Goal: Task Accomplishment & Management: Use online tool/utility

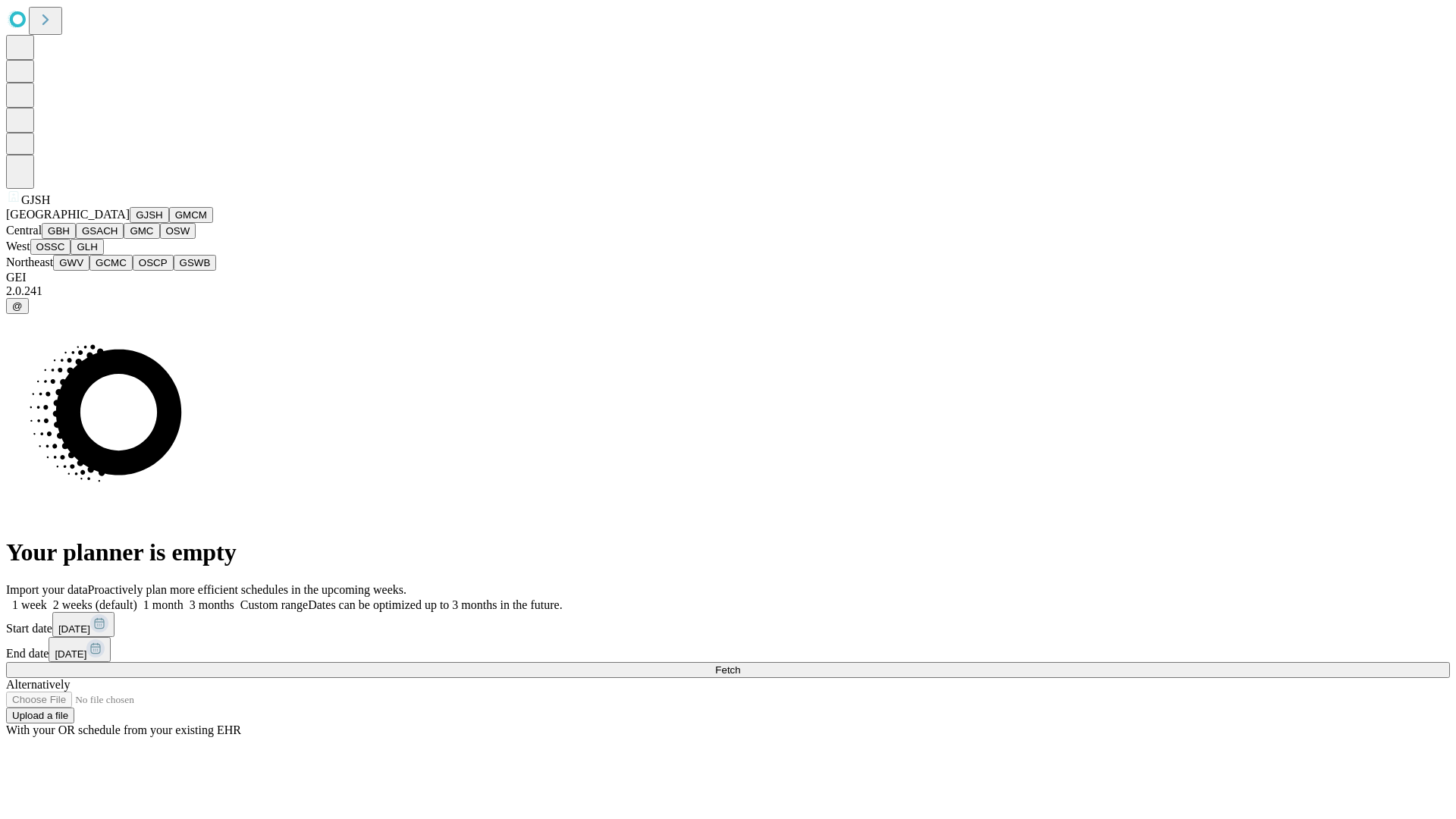
click at [130, 223] on button "GJSH" at bounding box center [149, 215] width 39 height 16
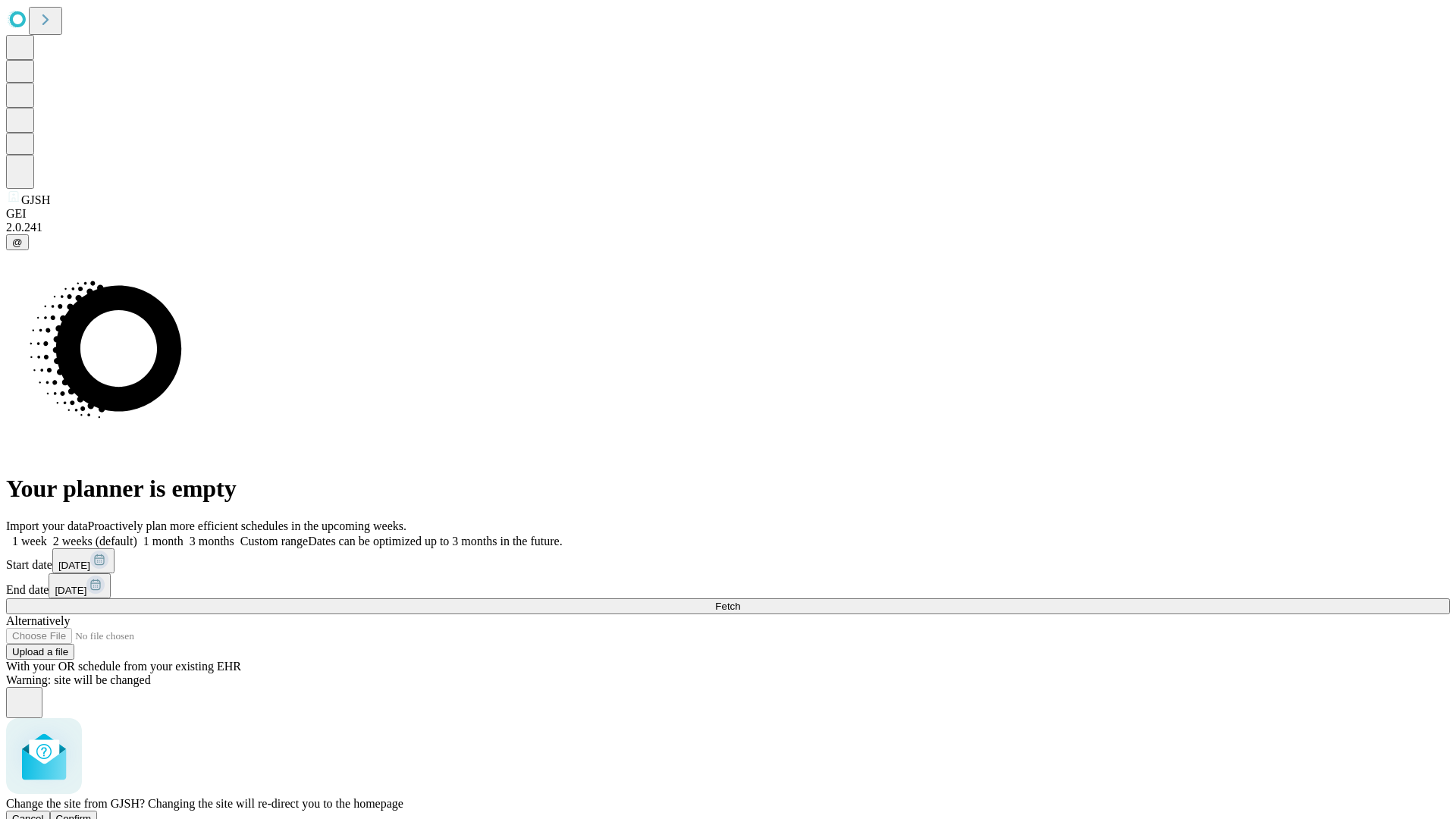
click at [91, 813] on span "Confirm" at bounding box center [73, 819] width 36 height 12
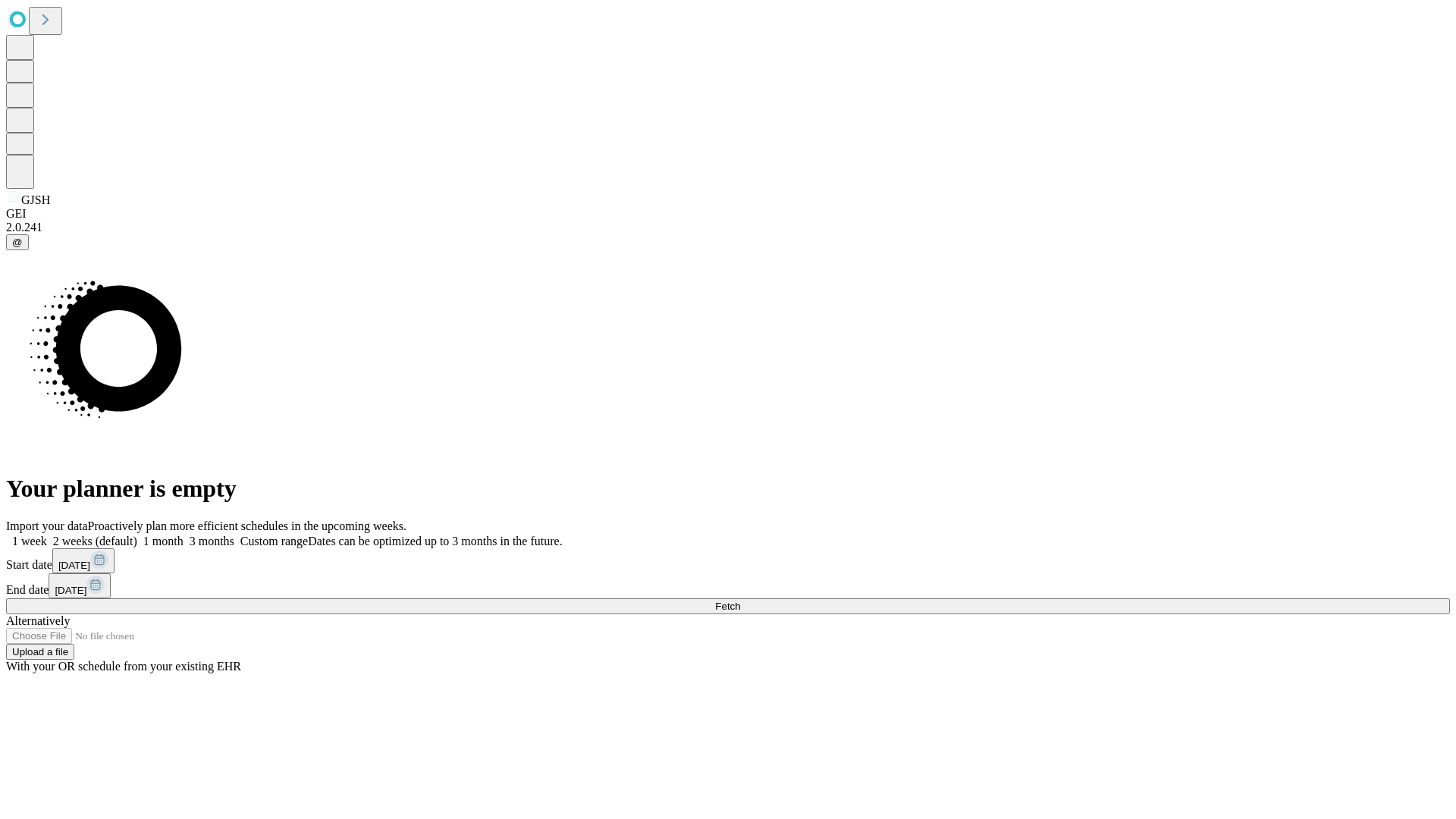
click at [137, 535] on label "2 weeks (default)" at bounding box center [92, 541] width 91 height 13
click at [740, 600] on span "Fetch" at bounding box center [728, 606] width 25 height 12
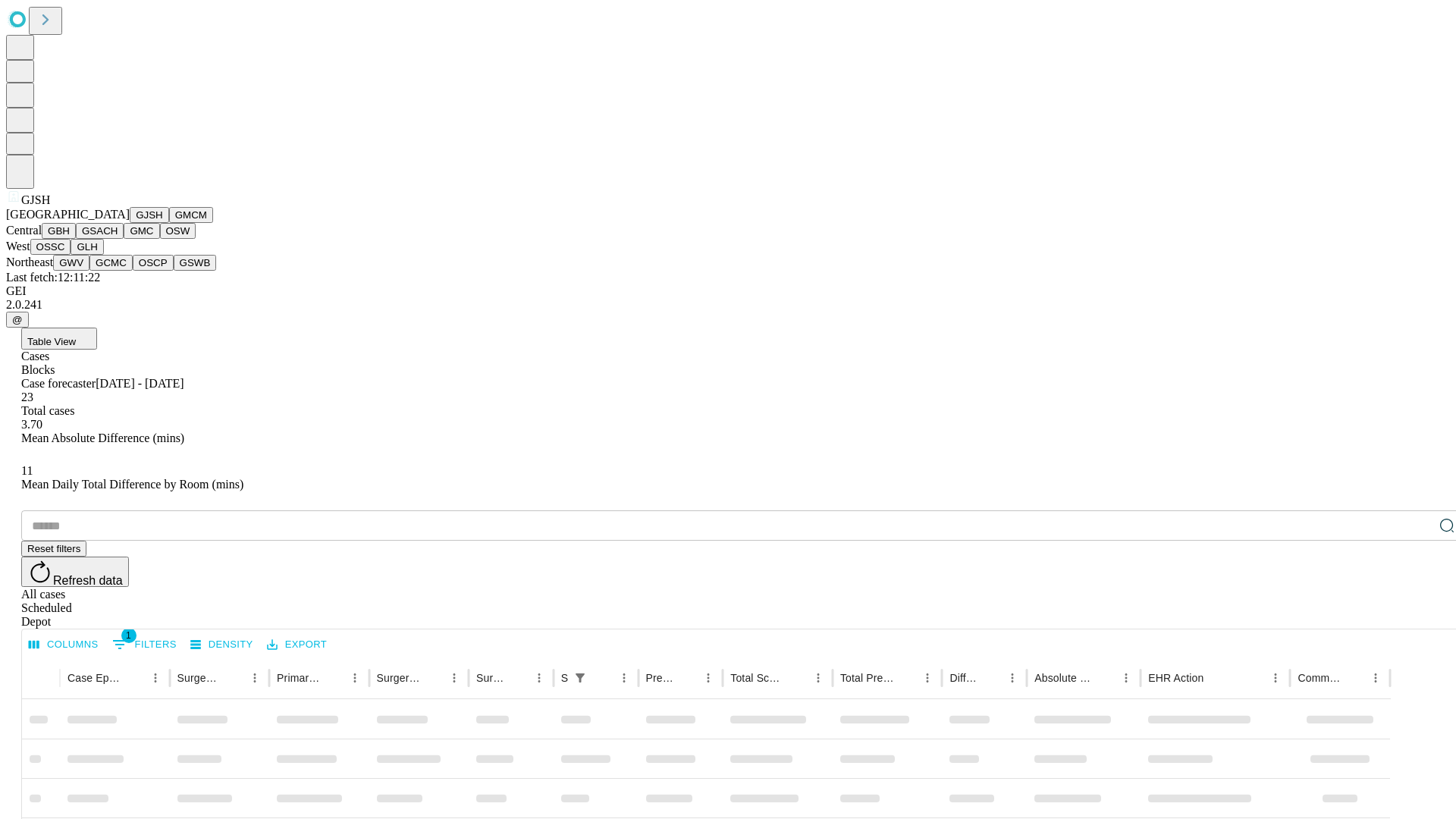
click at [169, 223] on button "GMCM" at bounding box center [190, 215] width 44 height 16
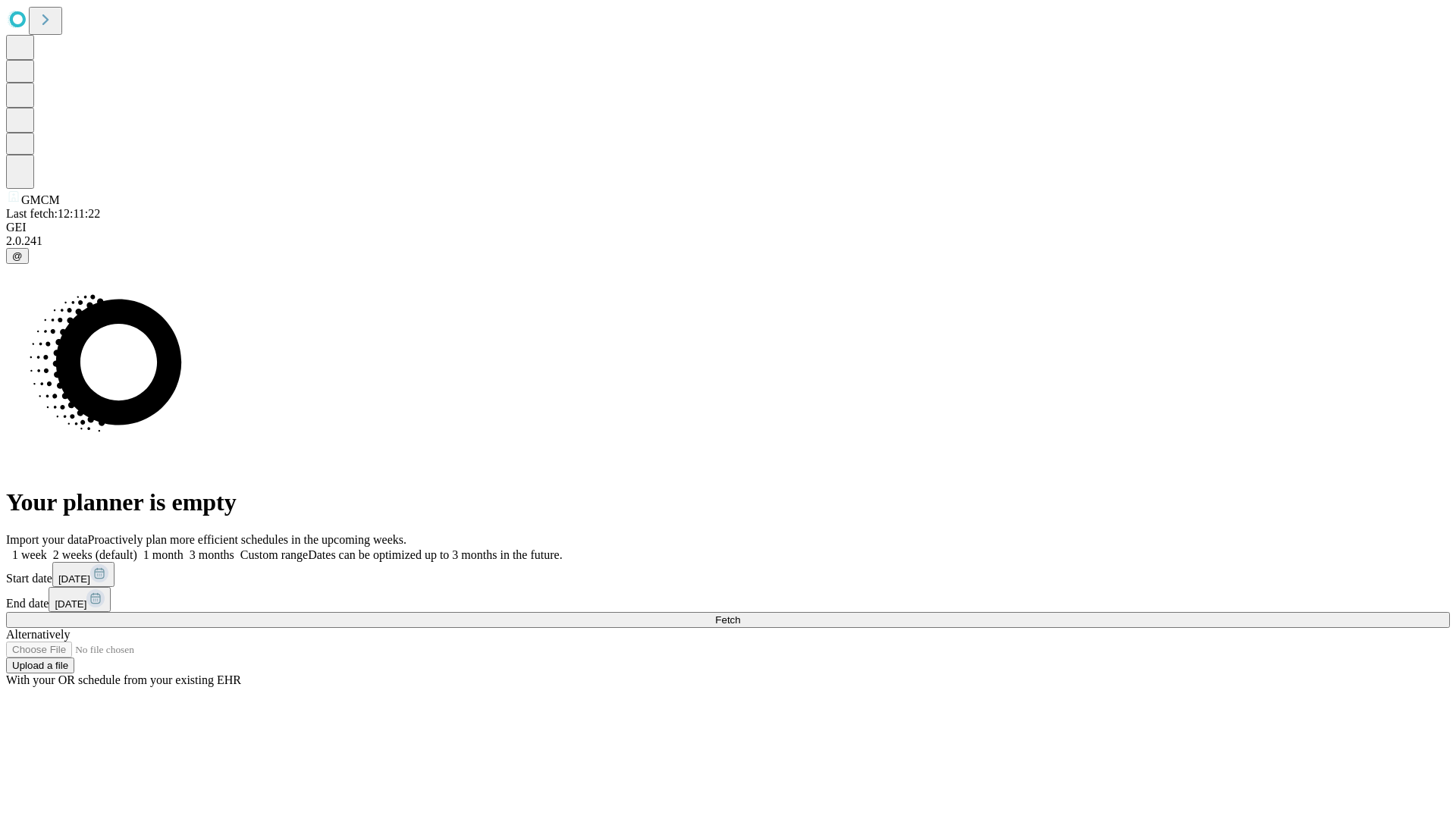
click at [137, 548] on label "2 weeks (default)" at bounding box center [92, 555] width 91 height 13
click at [740, 614] on span "Fetch" at bounding box center [728, 620] width 25 height 12
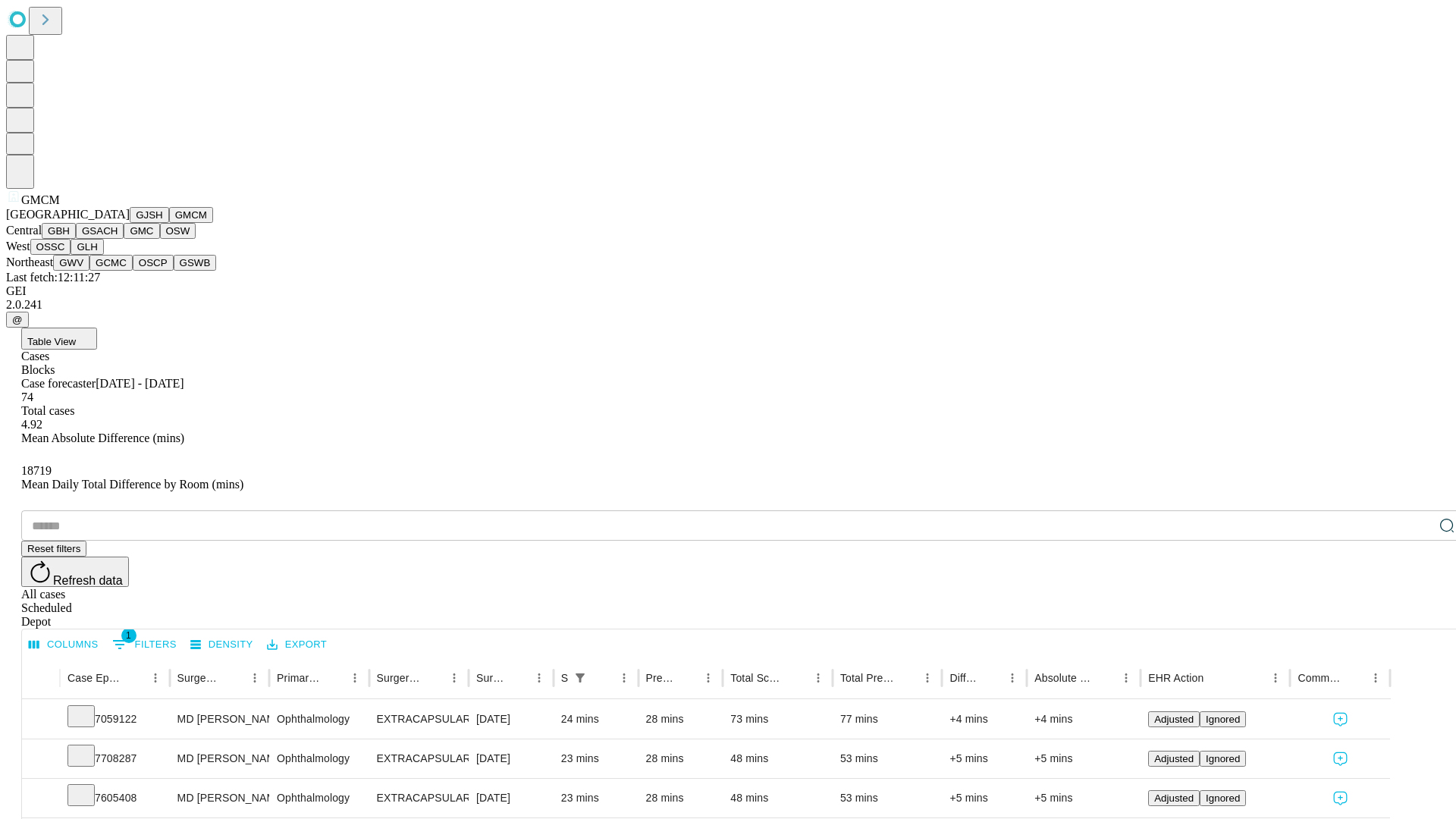
click at [76, 239] on button "GBH" at bounding box center [58, 230] width 34 height 16
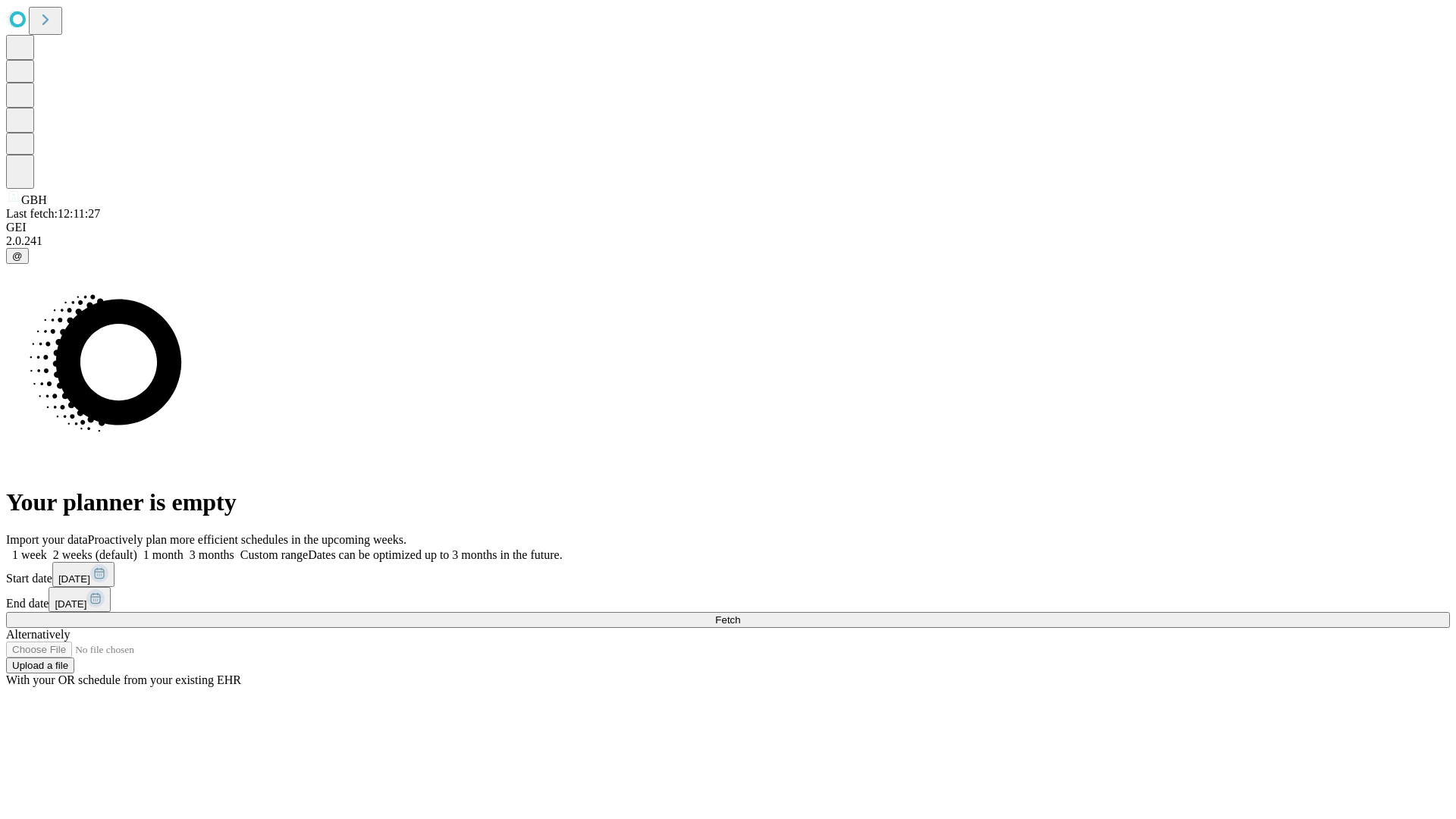
click at [137, 548] on label "2 weeks (default)" at bounding box center [92, 555] width 91 height 13
click at [740, 614] on span "Fetch" at bounding box center [728, 620] width 25 height 12
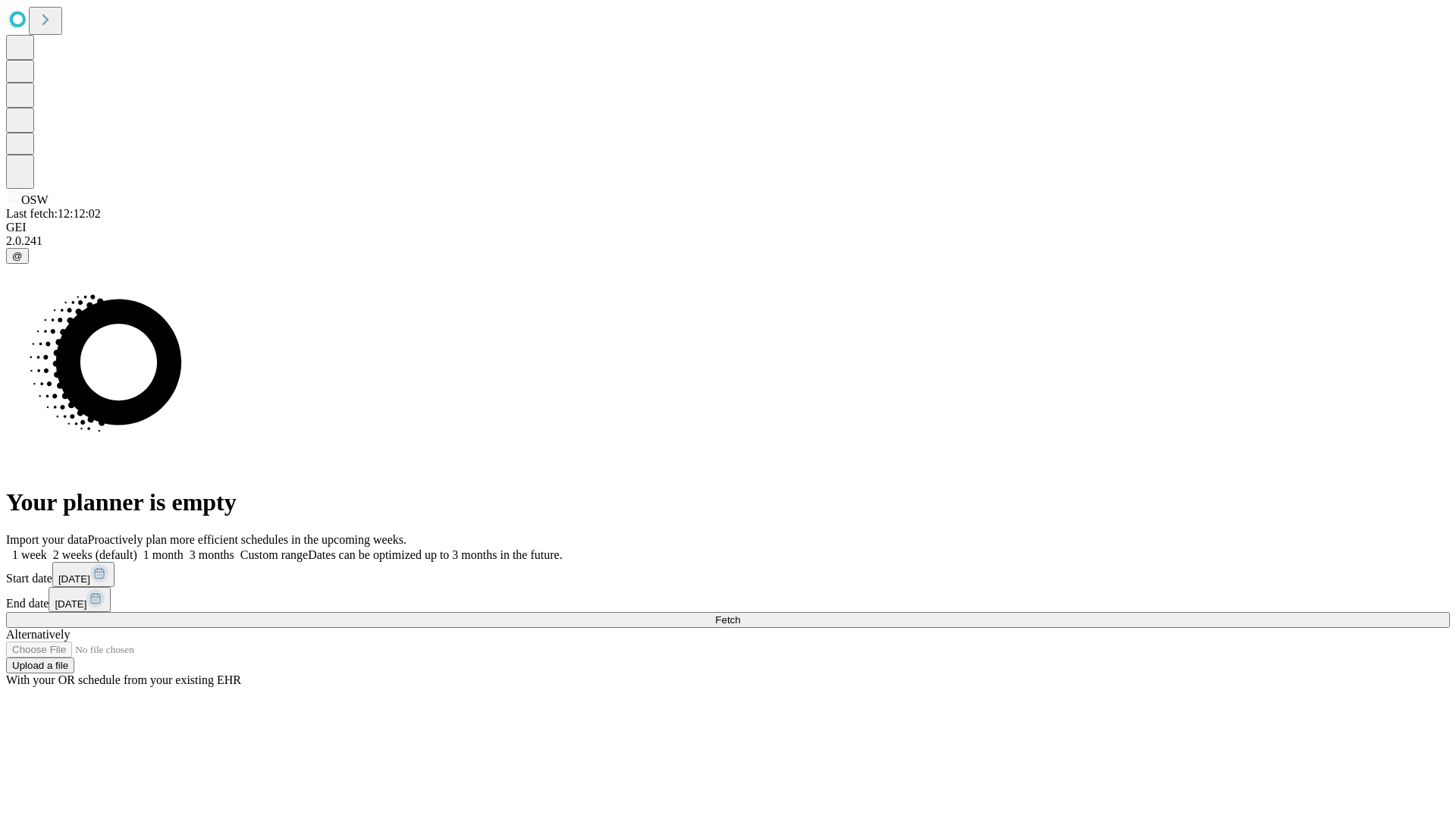
click at [137, 548] on label "2 weeks (default)" at bounding box center [92, 555] width 91 height 13
click at [740, 614] on span "Fetch" at bounding box center [728, 620] width 25 height 12
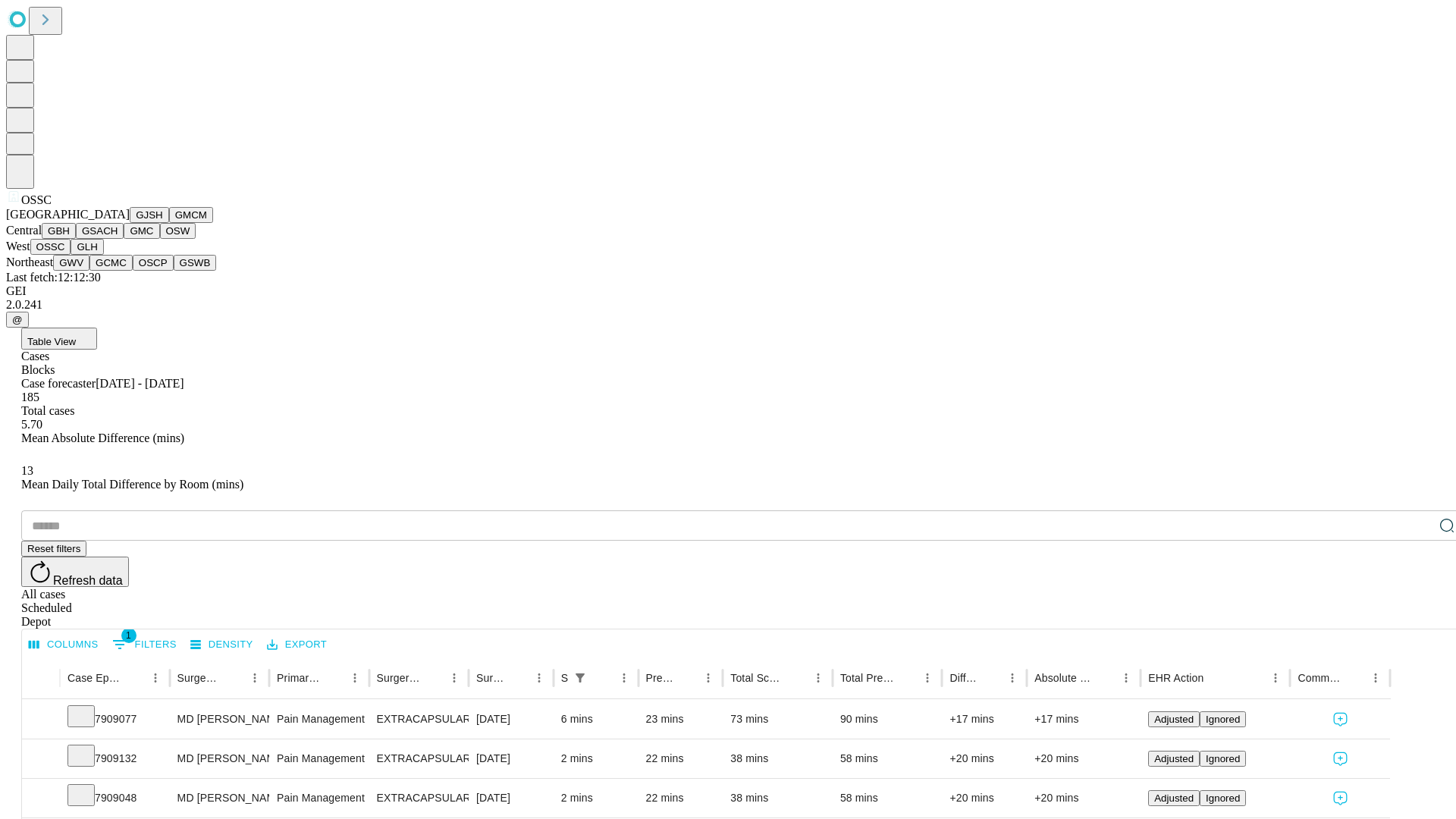
click at [103, 254] on button "GLH" at bounding box center [86, 246] width 32 height 16
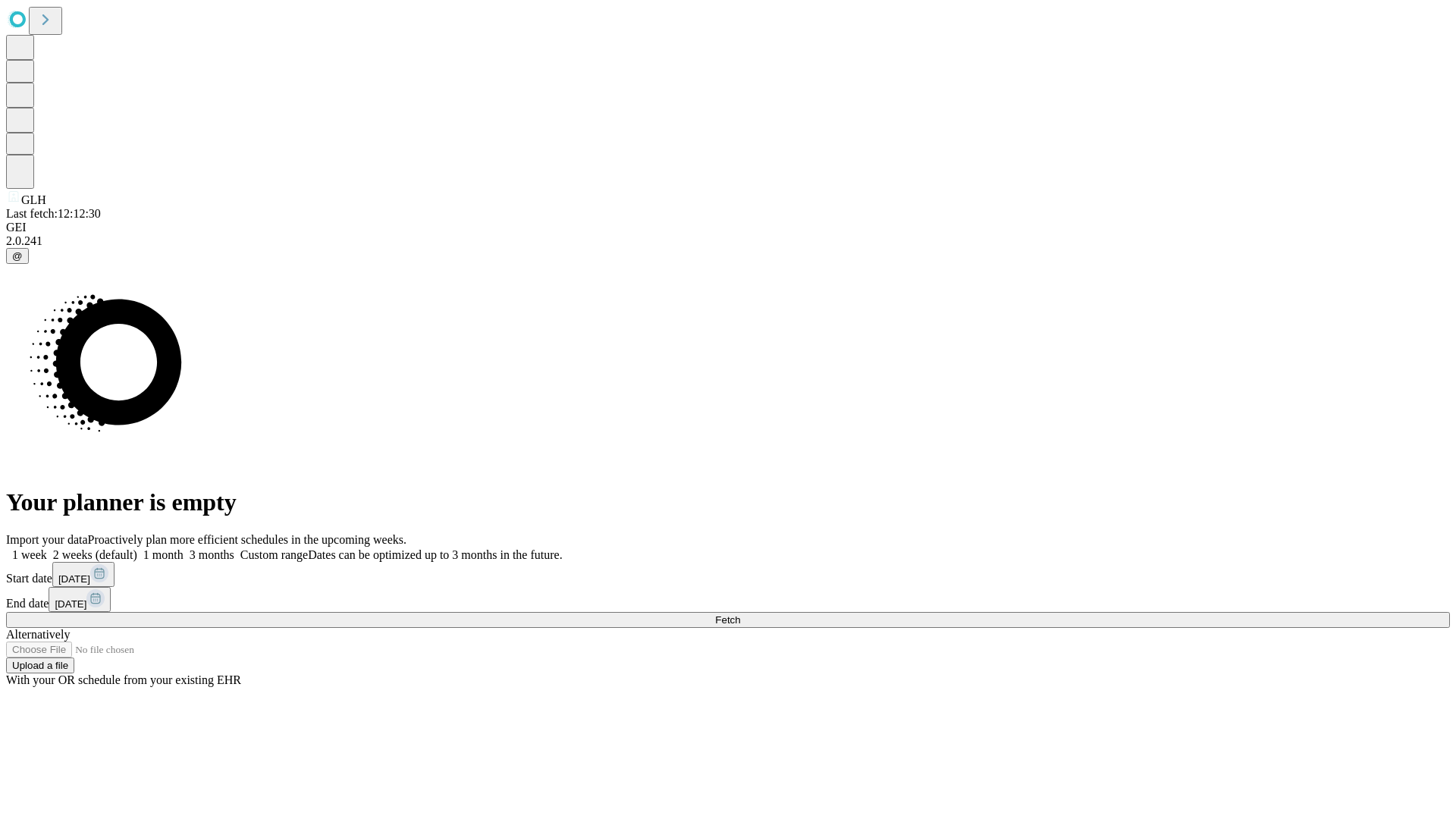
click at [137, 548] on label "2 weeks (default)" at bounding box center [92, 555] width 91 height 13
click at [740, 614] on span "Fetch" at bounding box center [728, 620] width 25 height 12
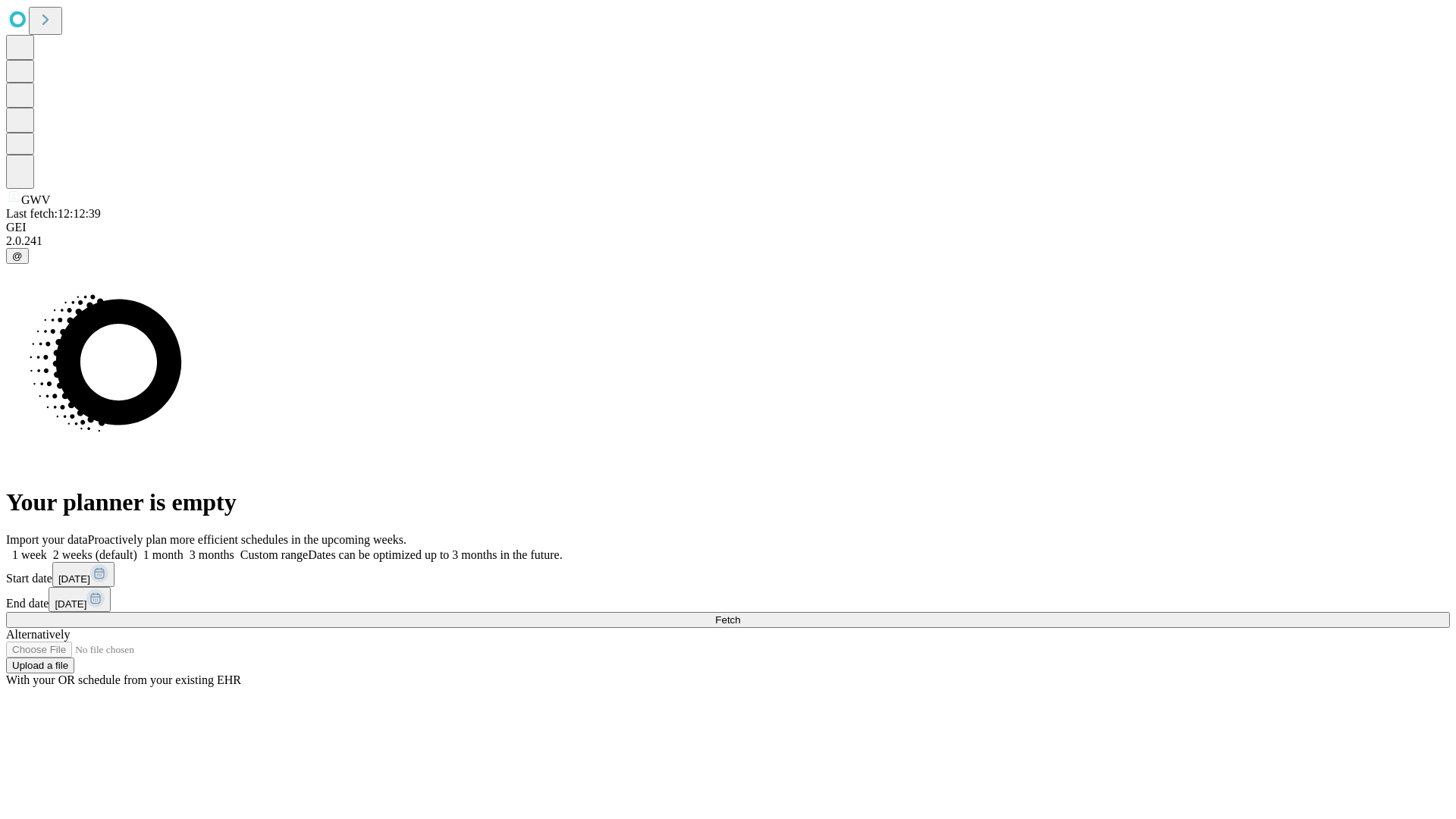
click at [137, 548] on label "2 weeks (default)" at bounding box center [92, 555] width 91 height 13
click at [740, 614] on span "Fetch" at bounding box center [728, 620] width 25 height 12
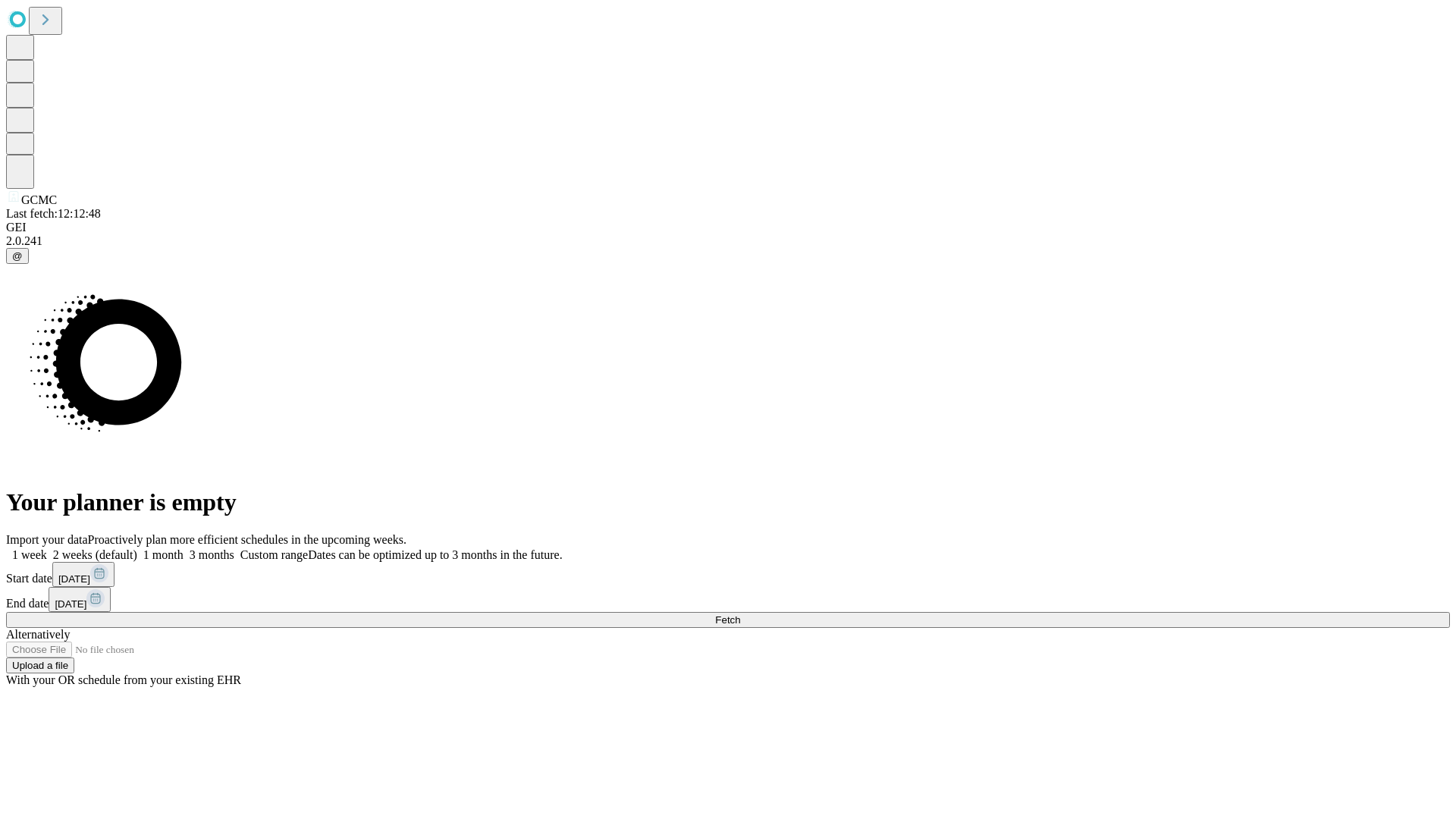
click at [137, 548] on label "2 weeks (default)" at bounding box center [92, 555] width 91 height 13
click at [740, 614] on span "Fetch" at bounding box center [728, 620] width 25 height 12
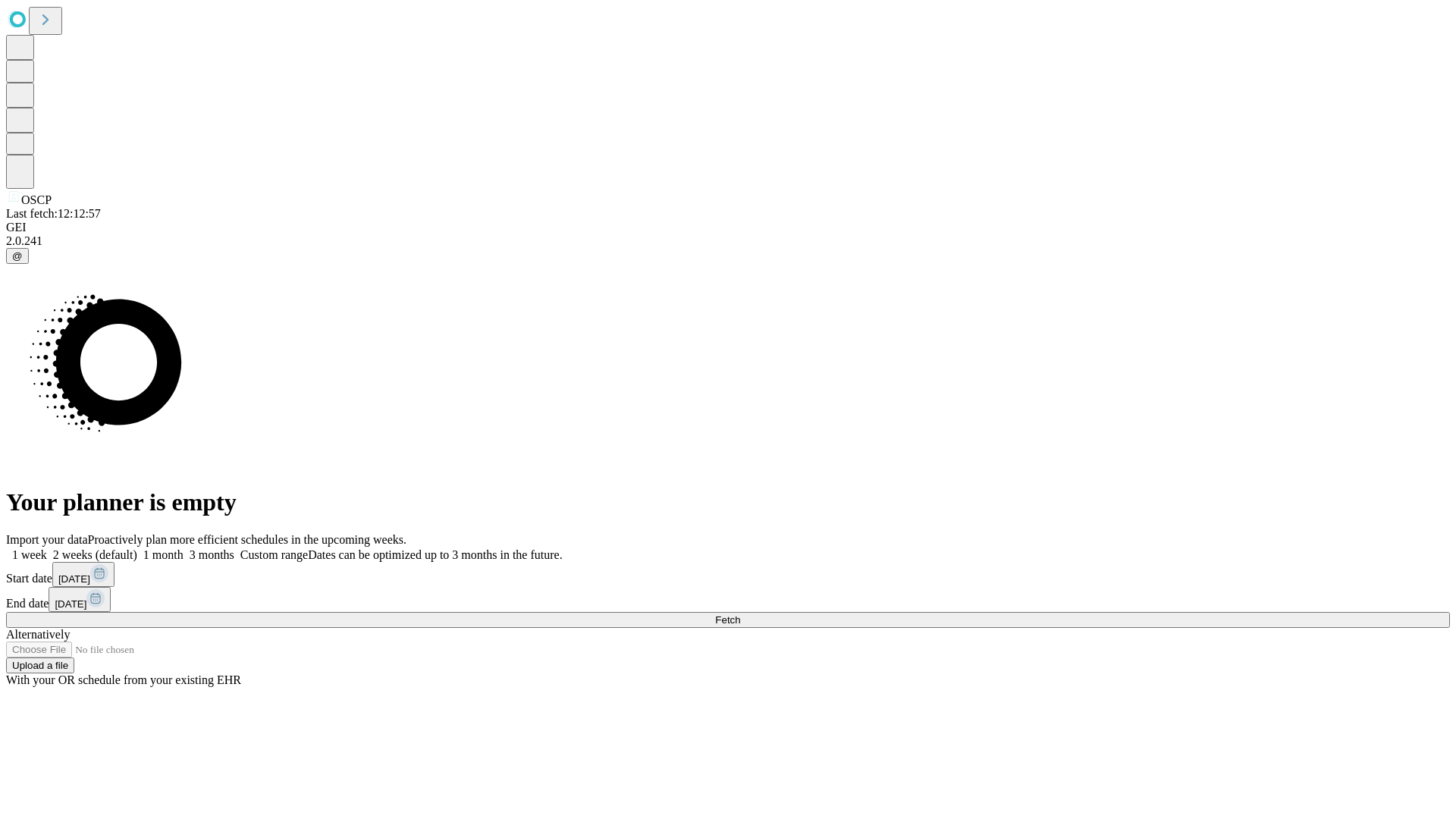
click at [137, 548] on label "2 weeks (default)" at bounding box center [92, 555] width 91 height 13
click at [740, 614] on span "Fetch" at bounding box center [728, 620] width 25 height 12
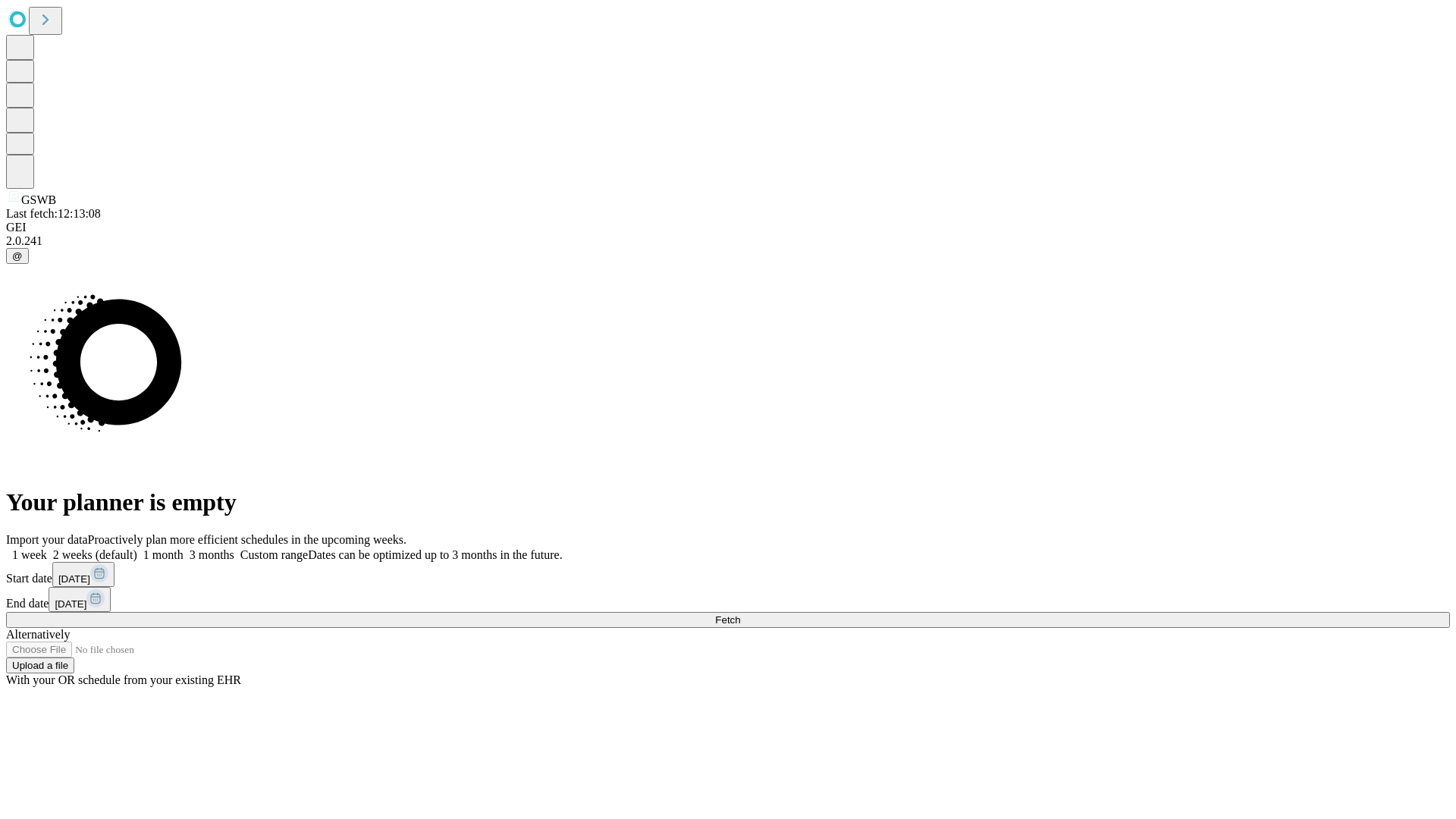
click at [137, 548] on label "2 weeks (default)" at bounding box center [92, 555] width 91 height 13
click at [740, 614] on span "Fetch" at bounding box center [728, 620] width 25 height 12
